Goal: Task Accomplishment & Management: Use online tool/utility

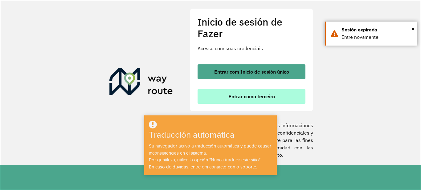
click at [285, 102] on button "Entrar como terceiro" at bounding box center [252, 96] width 108 height 15
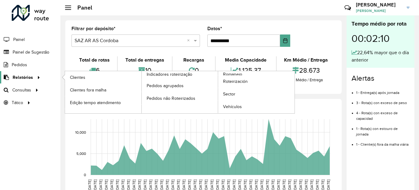
click at [34, 76] on div at bounding box center [37, 77] width 9 height 6
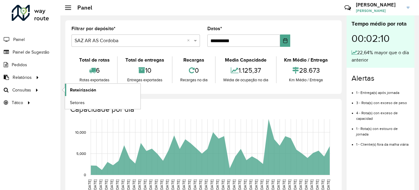
click at [89, 91] on font "Roteirización" at bounding box center [83, 90] width 26 height 5
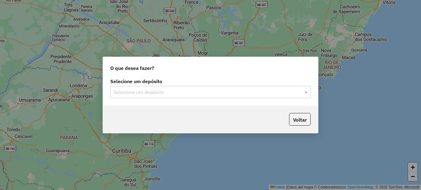
click at [170, 90] on input "text" at bounding box center [204, 92] width 182 height 7
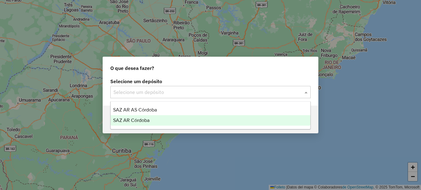
click at [146, 119] on font "SAZ AR Córdoba" at bounding box center [131, 120] width 36 height 5
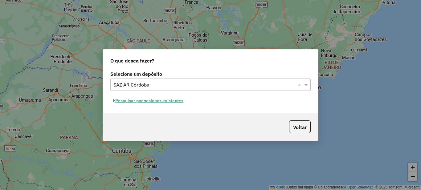
click at [178, 101] on font "Pesquisar por sesiones existentes" at bounding box center [149, 101] width 68 height 6
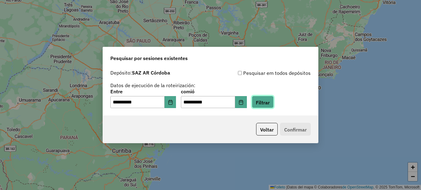
click at [270, 102] on font "Filtrar" at bounding box center [263, 102] width 14 height 6
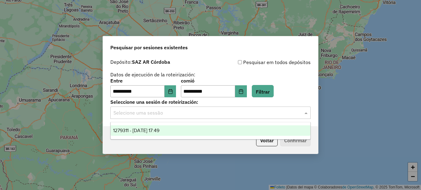
click at [173, 115] on input "text" at bounding box center [204, 112] width 182 height 7
click at [156, 130] on font "1279311 - [DATE] 17:49" at bounding box center [136, 130] width 46 height 5
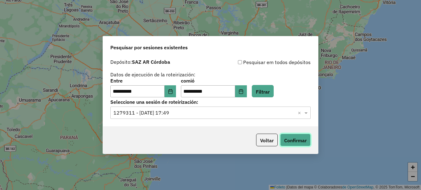
click at [293, 144] on font "Confirmar" at bounding box center [295, 140] width 23 height 6
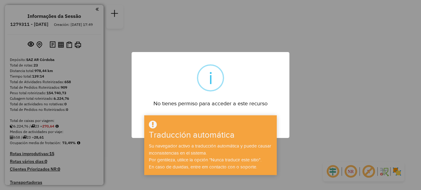
click at [321, 90] on div "× i No tienes permiso para acceder a este recurso DE ACUERDO No Cancelar" at bounding box center [210, 95] width 421 height 190
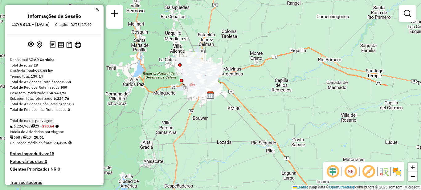
click at [96, 9] on em at bounding box center [97, 9] width 3 height 6
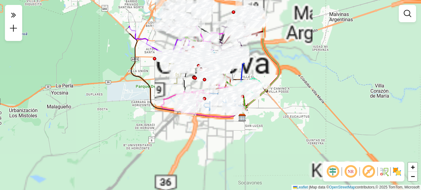
drag, startPoint x: 206, startPoint y: 100, endPoint x: 219, endPoint y: 163, distance: 63.8
click at [228, 174] on div "Janela de atendimento Grade de atendimento Capacidade Transportadoras Veículos …" at bounding box center [210, 95] width 421 height 190
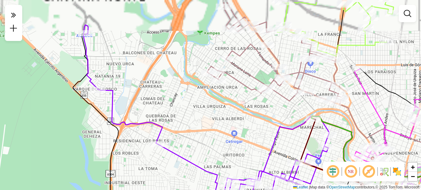
drag, startPoint x: 157, startPoint y: 53, endPoint x: 152, endPoint y: 125, distance: 72.3
click at [157, 134] on div "Janela de atendimento Grade de atendimento Capacidade Transportadoras Veículos …" at bounding box center [210, 95] width 421 height 190
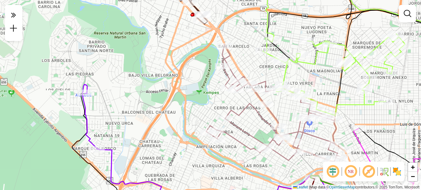
drag, startPoint x: 142, startPoint y: 70, endPoint x: 141, endPoint y: 149, distance: 79.2
click at [142, 149] on div "Janela de atendimento Grade de atendimento Capacidade Transportadoras Veículos …" at bounding box center [210, 95] width 421 height 190
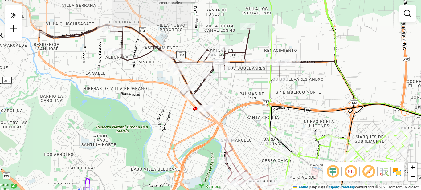
drag, startPoint x: 117, startPoint y: 93, endPoint x: 132, endPoint y: 172, distance: 80.8
click at [132, 172] on div "Janela de atendimento Grade de atendimento Capacidade Transportadoras Veículos …" at bounding box center [210, 95] width 421 height 190
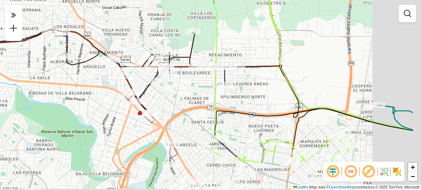
drag, startPoint x: 322, startPoint y: 137, endPoint x: 260, endPoint y: 85, distance: 80.7
click at [262, 87] on div "Janela de atendimento Grade de atendimento Capacidade Transportadoras Veículos …" at bounding box center [210, 95] width 421 height 190
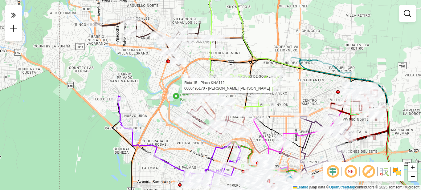
drag, startPoint x: 196, startPoint y: 147, endPoint x: 166, endPoint y: 128, distance: 35.6
click at [166, 128] on div "Rota 15 - Placa KNA112 0000495170 - Gomez [PERSON_NAME] de atendimento Grade de…" at bounding box center [210, 95] width 421 height 190
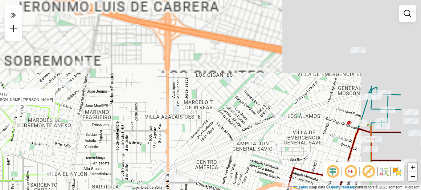
drag, startPoint x: 293, startPoint y: 60, endPoint x: 219, endPoint y: 178, distance: 139.3
click at [219, 178] on div "Rota 15 - Placa KNA112 0000495170 - Gomez [PERSON_NAME] de atendimento Grade de…" at bounding box center [210, 95] width 421 height 190
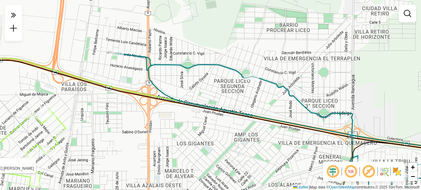
drag, startPoint x: 230, startPoint y: 106, endPoint x: 223, endPoint y: 143, distance: 37.7
click at [223, 161] on div "Rota 15 - Placa KNA112 0000495170 - Gomez [PERSON_NAME] de atendimento Grade de…" at bounding box center [210, 95] width 421 height 190
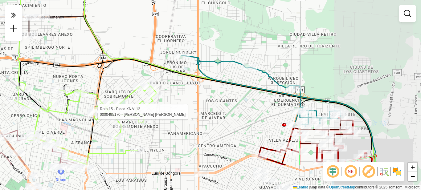
drag, startPoint x: 246, startPoint y: 146, endPoint x: 242, endPoint y: 76, distance: 70.4
click at [242, 76] on div "Rota 15 - Placa KNA112 0000495170 - Gomez [PERSON_NAME] de atendimento Grade de…" at bounding box center [210, 95] width 421 height 190
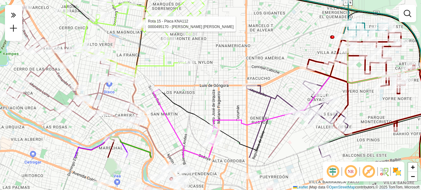
drag, startPoint x: 128, startPoint y: 155, endPoint x: 175, endPoint y: 105, distance: 69.1
click at [175, 105] on icon at bounding box center [291, 113] width 266 height 88
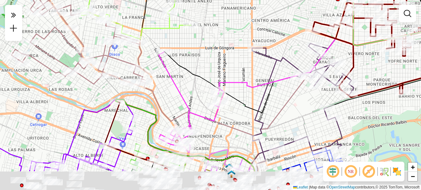
drag, startPoint x: 190, startPoint y: 129, endPoint x: 195, endPoint y: 79, distance: 51.1
click at [195, 79] on div "Rota 15 - Placa KNA112 0000495170 - Gomez [PERSON_NAME] de atendimento Grade de…" at bounding box center [210, 95] width 421 height 190
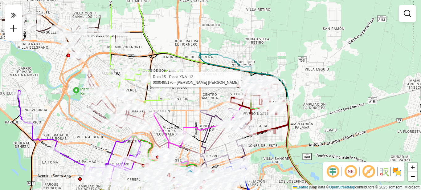
drag, startPoint x: 297, startPoint y: 34, endPoint x: 276, endPoint y: 57, distance: 31.4
click at [276, 57] on div "Rota 15 - Placa KNA112 0000495170 - Gomez [PERSON_NAME] de atendimento Grade de…" at bounding box center [210, 95] width 421 height 190
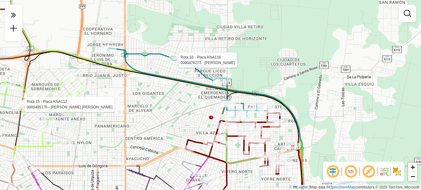
select select "**********"
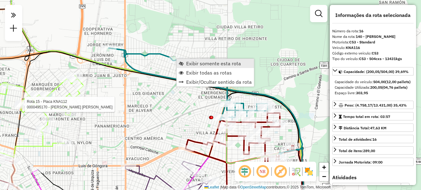
click at [191, 62] on span "Exibir somente esta rota" at bounding box center [213, 63] width 55 height 5
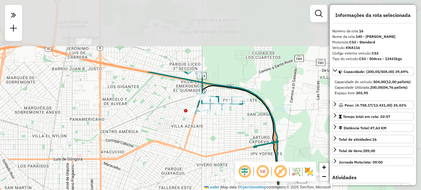
drag, startPoint x: 248, startPoint y: 68, endPoint x: 182, endPoint y: 154, distance: 109.2
click at [182, 163] on div "Janela de atendimento Grade de atendimento Capacidade Transportadoras Veículos …" at bounding box center [210, 95] width 421 height 190
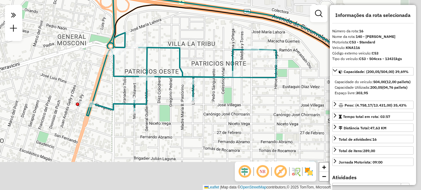
drag, startPoint x: 229, startPoint y: 88, endPoint x: 178, endPoint y: 54, distance: 61.4
click at [183, 55] on div "Janela de atendimento Grade de atendimento Capacidade Transportadoras Veículos …" at bounding box center [210, 95] width 421 height 190
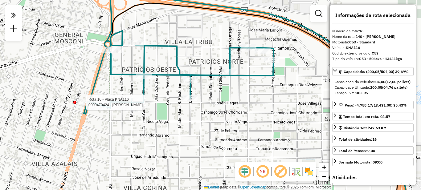
click at [74, 102] on div at bounding box center [74, 102] width 3 height 3
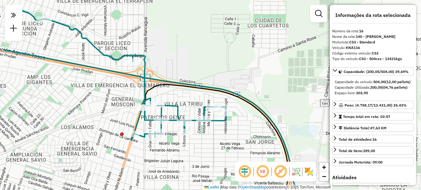
drag, startPoint x: 121, startPoint y: 124, endPoint x: 166, endPoint y: 153, distance: 53.6
click at [166, 153] on div "Janela de atendimento Grade de atendimento Capacidade Transportadoras Veículos …" at bounding box center [210, 95] width 421 height 190
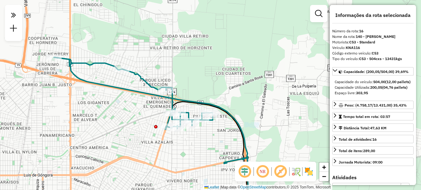
drag, startPoint x: 170, startPoint y: 85, endPoint x: 185, endPoint y: 98, distance: 19.9
click at [188, 93] on div "Janela de atendimento Grade de atendimento Capacidade Transportadoras Veículos …" at bounding box center [210, 95] width 421 height 190
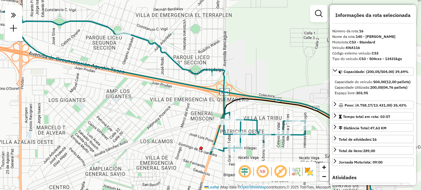
drag, startPoint x: 138, startPoint y: 90, endPoint x: 181, endPoint y: 107, distance: 46.1
click at [181, 107] on div "Janela de atendimento Grade de atendimento Capacidade Transportadoras Veículos …" at bounding box center [210, 95] width 421 height 190
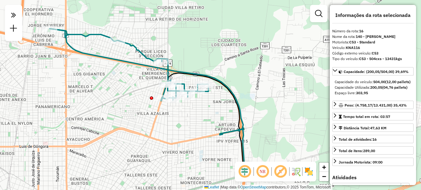
drag, startPoint x: 244, startPoint y: 145, endPoint x: 194, endPoint y: 100, distance: 67.4
click at [194, 100] on div "Janela de atendimento Grade de atendimento Capacidade Transportadoras Veículos …" at bounding box center [210, 95] width 421 height 190
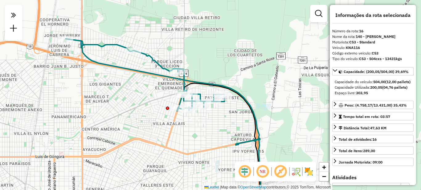
drag, startPoint x: 213, startPoint y: 106, endPoint x: 220, endPoint y: 114, distance: 10.7
click at [220, 114] on div "Janela de atendimento Grade de atendimento Capacidade Transportadoras Veículos …" at bounding box center [210, 95] width 421 height 190
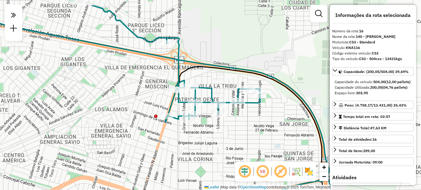
click at [179, 131] on div "Janela de atendimento Grade de atendimento Capacidade Transportadoras Veículos …" at bounding box center [210, 95] width 421 height 190
